Goal: Use online tool/utility: Utilize a website feature to perform a specific function

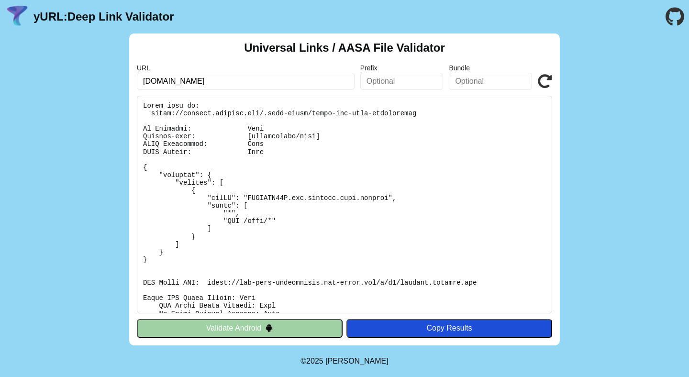
click at [546, 82] on icon at bounding box center [545, 81] width 14 height 14
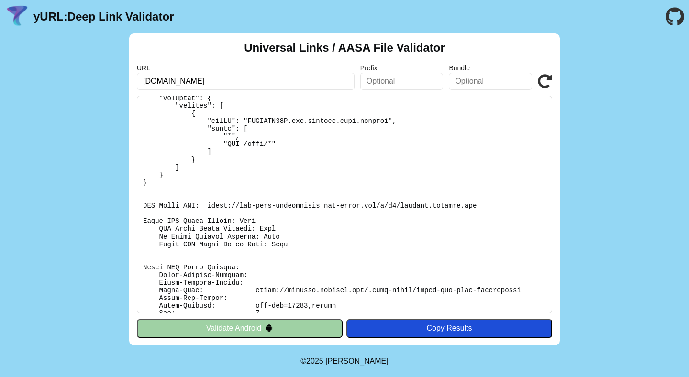
scroll to position [103, 0]
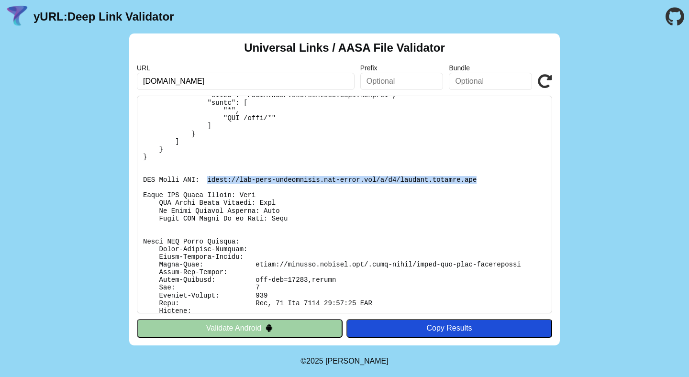
drag, startPoint x: 486, startPoint y: 181, endPoint x: 209, endPoint y: 179, distance: 277.4
click at [209, 179] on pre at bounding box center [344, 205] width 415 height 218
copy pre "[URL][DOMAIN_NAME][DOMAIN_NAME]"
click at [442, 167] on pre at bounding box center [344, 205] width 415 height 218
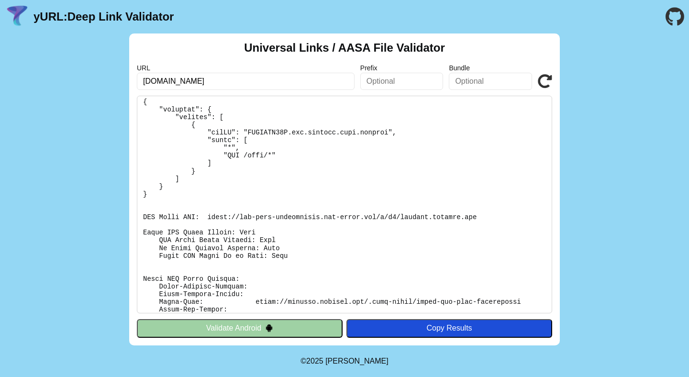
scroll to position [0, 0]
